Goal: Information Seeking & Learning: Learn about a topic

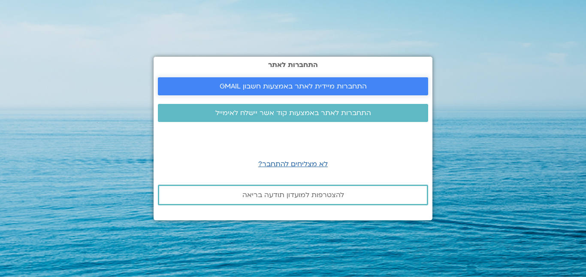
click at [314, 88] on span "התחברות מיידית לאתר באמצעות חשבון GMAIL" at bounding box center [293, 86] width 147 height 8
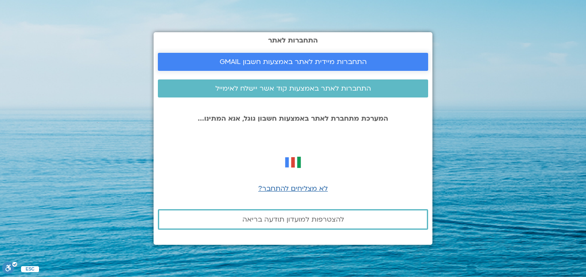
click at [311, 60] on span "התחברות מיידית לאתר באמצעות חשבון GMAIL" at bounding box center [293, 62] width 147 height 8
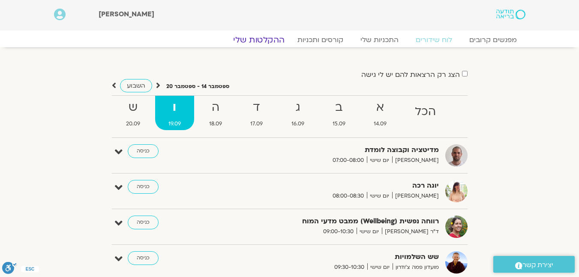
click at [263, 40] on link "ההקלטות שלי" at bounding box center [259, 40] width 72 height 10
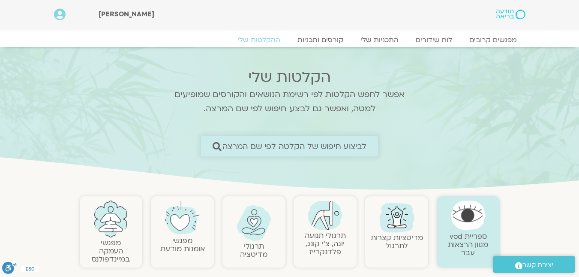
click at [296, 144] on span "לביצוע חיפוש של הקלטה לפי שם המרצה" at bounding box center [295, 146] width 145 height 9
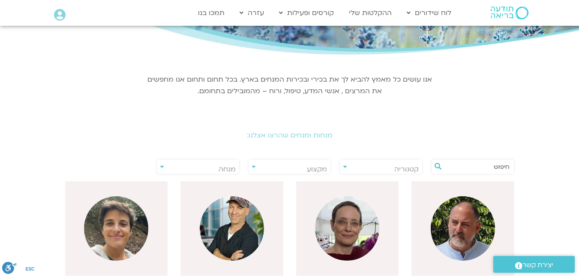
scroll to position [86, 0]
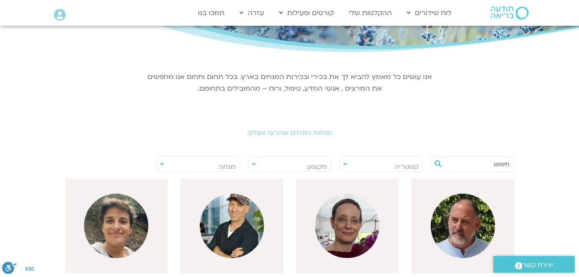
click at [199, 166] on span "מנחה" at bounding box center [198, 167] width 82 height 20
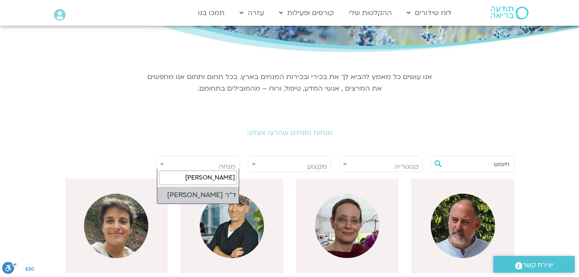
type input "אלבלדה"
drag, startPoint x: 213, startPoint y: 196, endPoint x: 221, endPoint y: 200, distance: 8.8
select select "****"
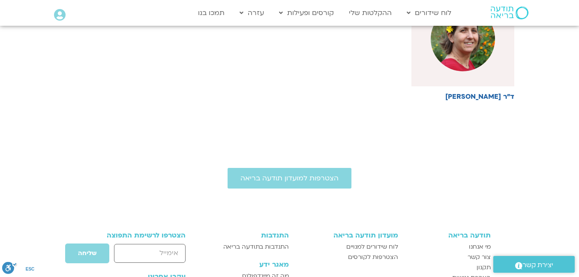
scroll to position [257, 0]
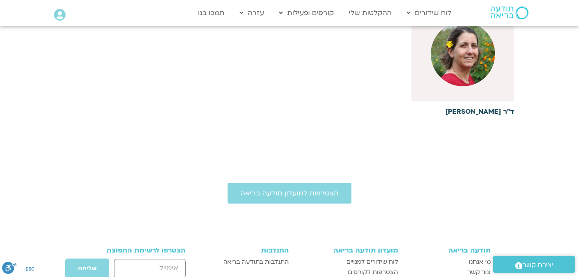
click at [474, 115] on h6 "ד"ר נועה אלבלדה" at bounding box center [463, 112] width 103 height 8
click at [474, 112] on h6 "ד"ר נועה אלבלדה" at bounding box center [463, 112] width 103 height 8
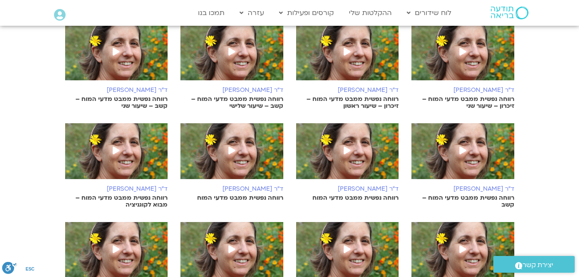
scroll to position [257, 0]
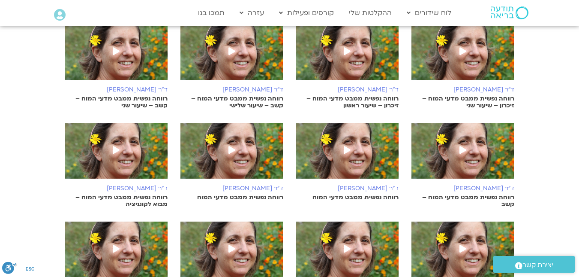
click at [480, 96] on p "רווחה נפשית ממבט מדעי המוח – זיכרון – שיעור שני" at bounding box center [463, 102] width 103 height 14
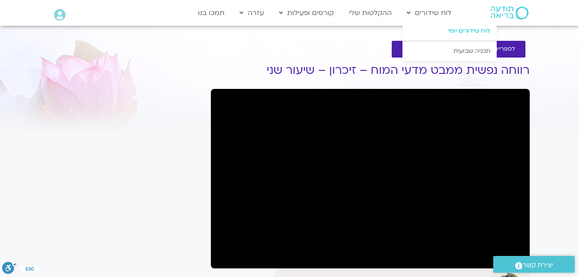
click at [432, 31] on link "לוח שידורים יומי" at bounding box center [450, 31] width 94 height 20
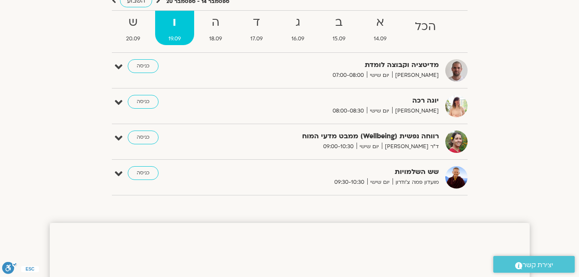
scroll to position [86, 0]
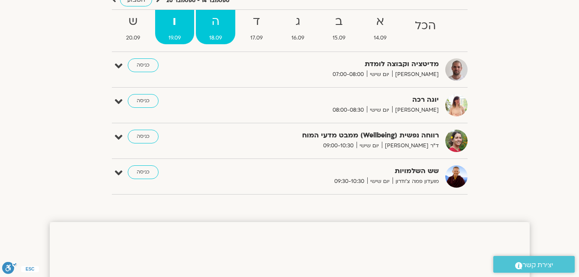
click at [205, 30] on strong "ה" at bounding box center [215, 21] width 39 height 19
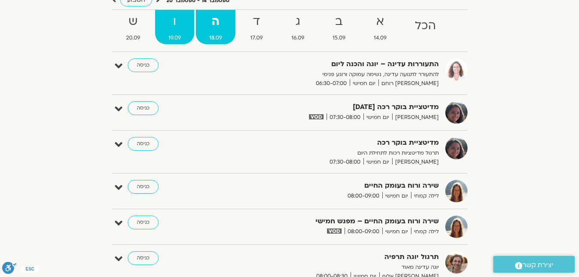
click at [176, 38] on span "19.09" at bounding box center [174, 37] width 39 height 9
